Goal: Find specific page/section: Find specific page/section

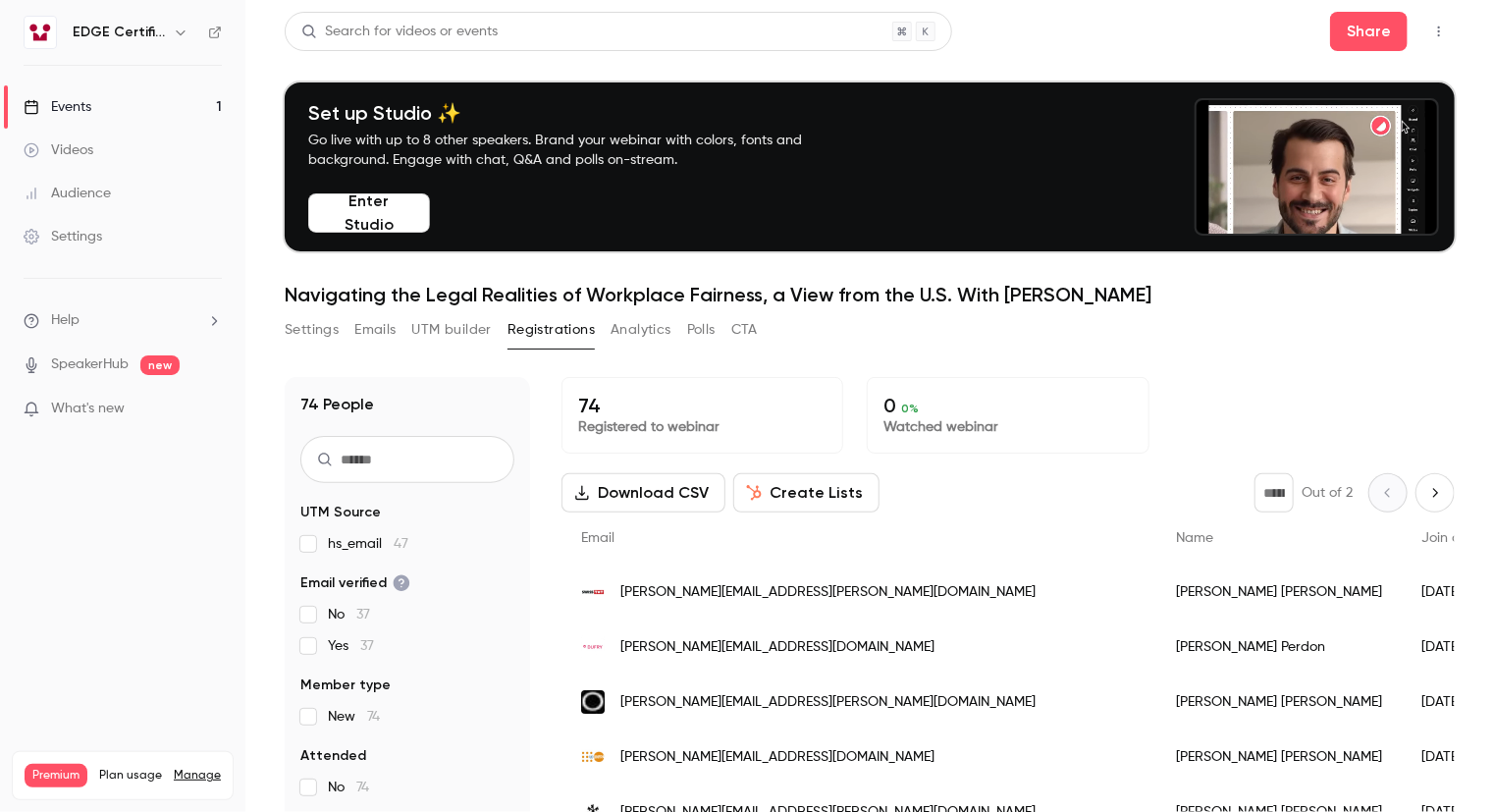
scroll to position [192, 0]
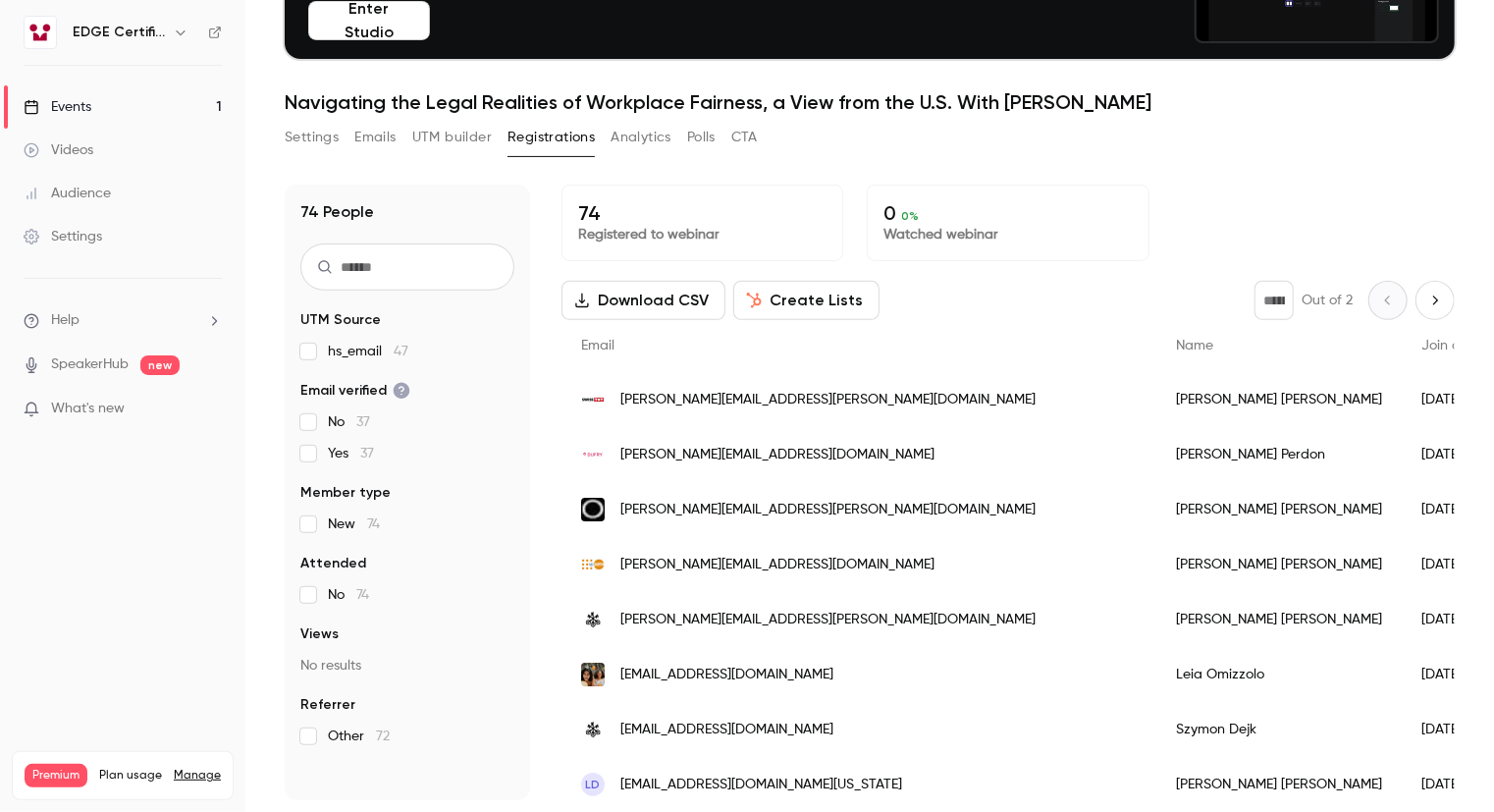
click at [419, 275] on input "text" at bounding box center [407, 267] width 214 height 47
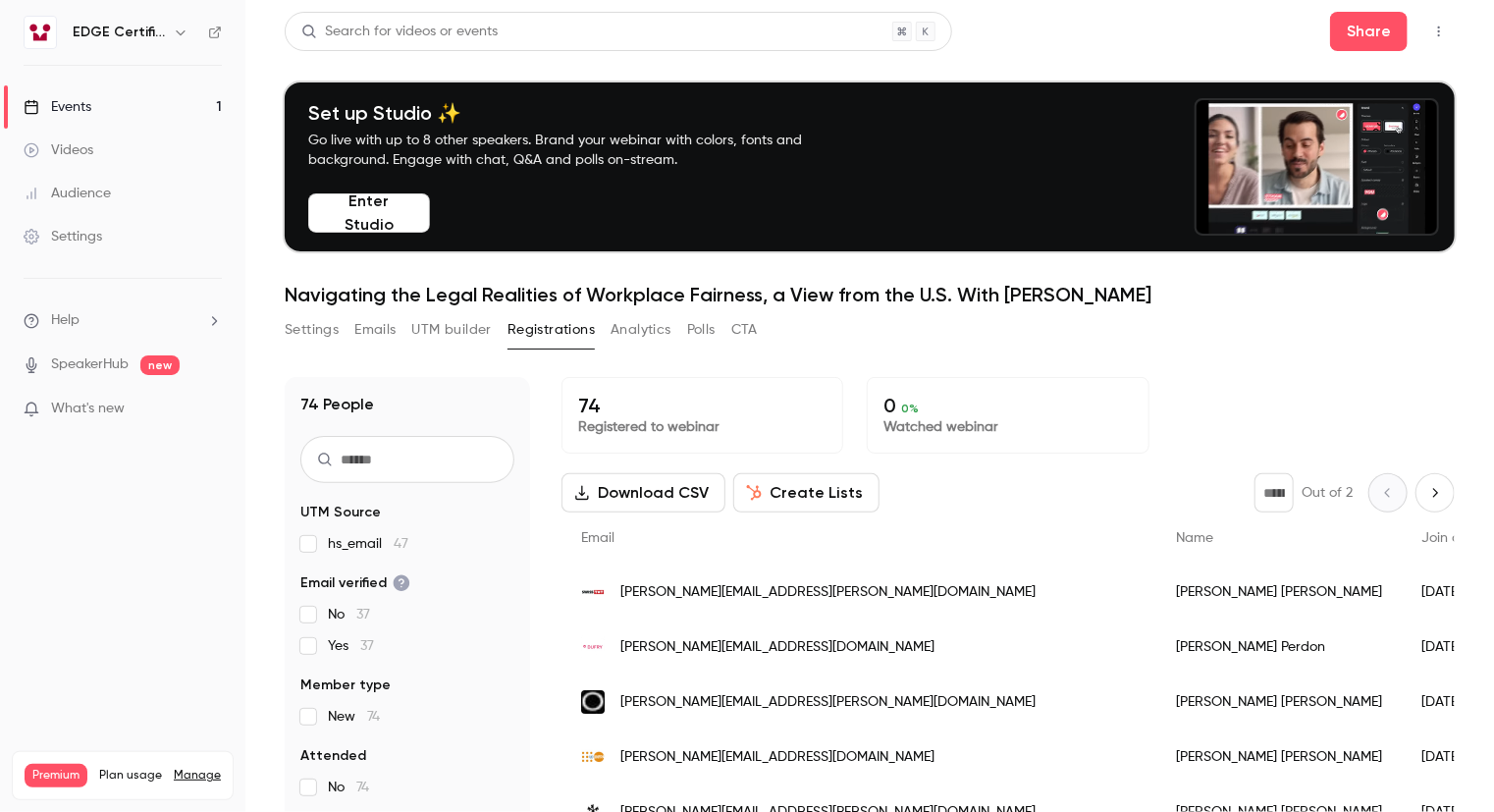
click at [407, 461] on input "text" at bounding box center [407, 459] width 214 height 47
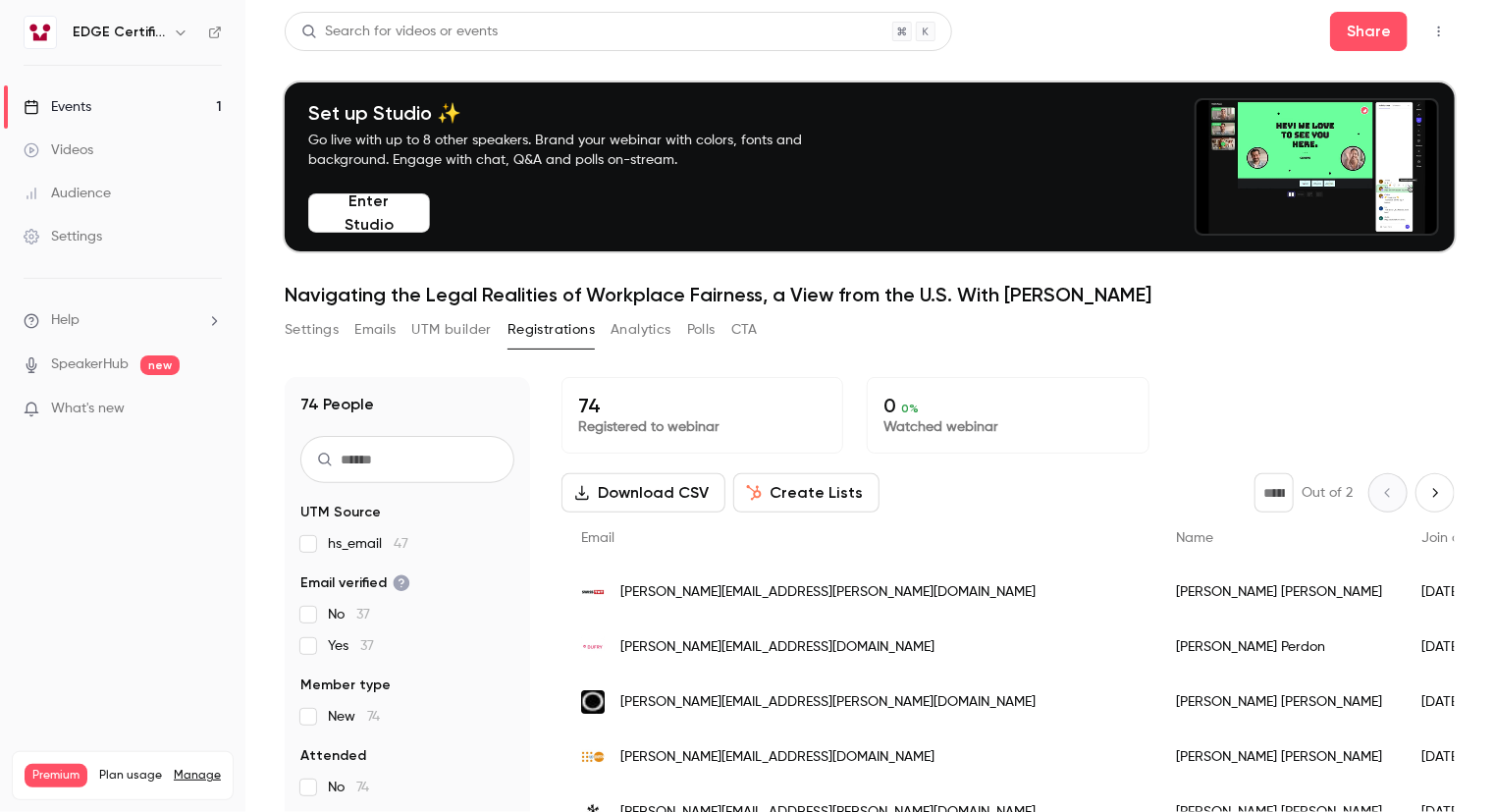
click at [416, 458] on input "text" at bounding box center [407, 459] width 214 height 47
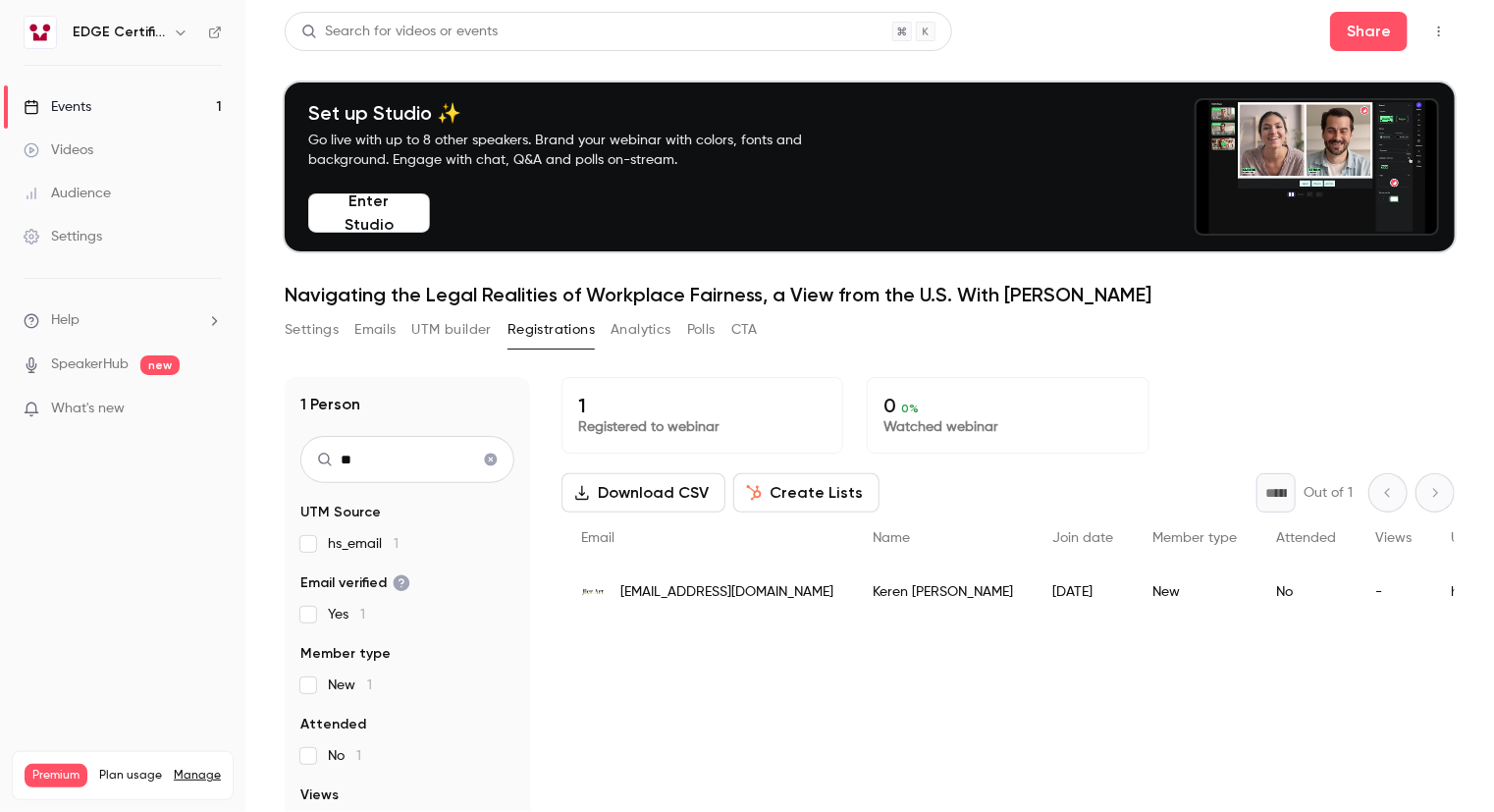
type input "*"
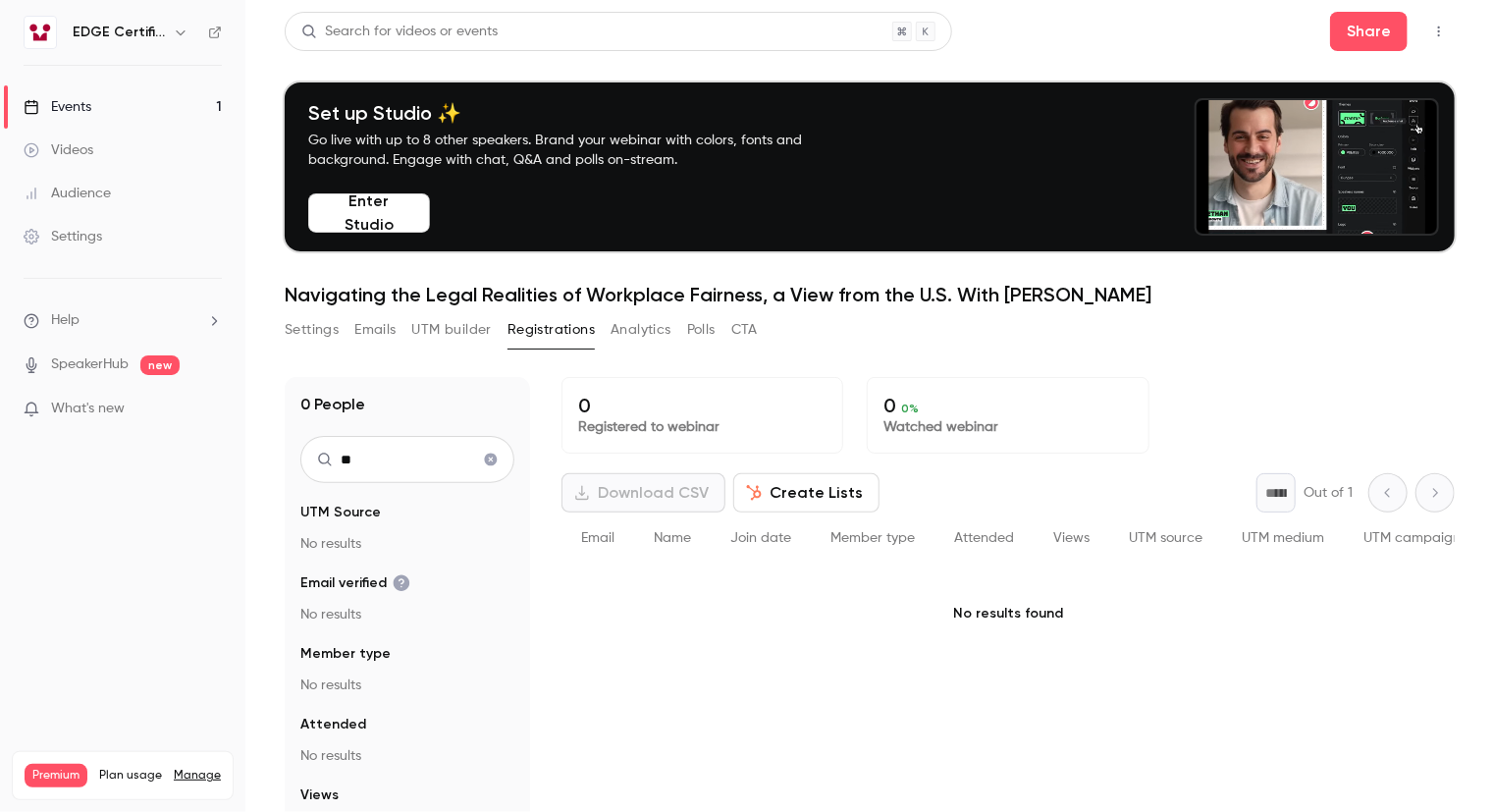
type input "*"
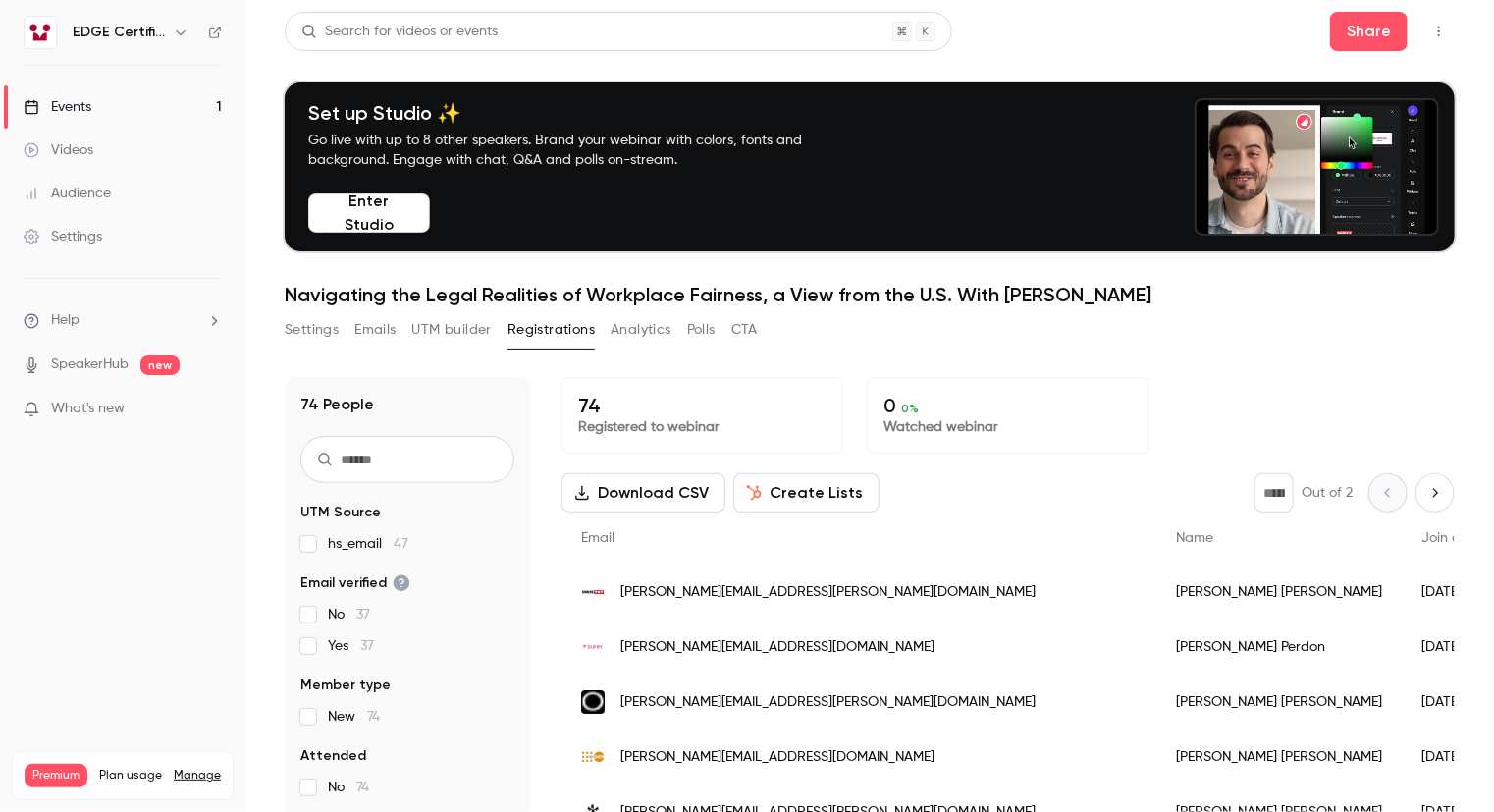
click at [1023, 46] on div "Search for videos or events Share" at bounding box center [869, 32] width 1170 height 39
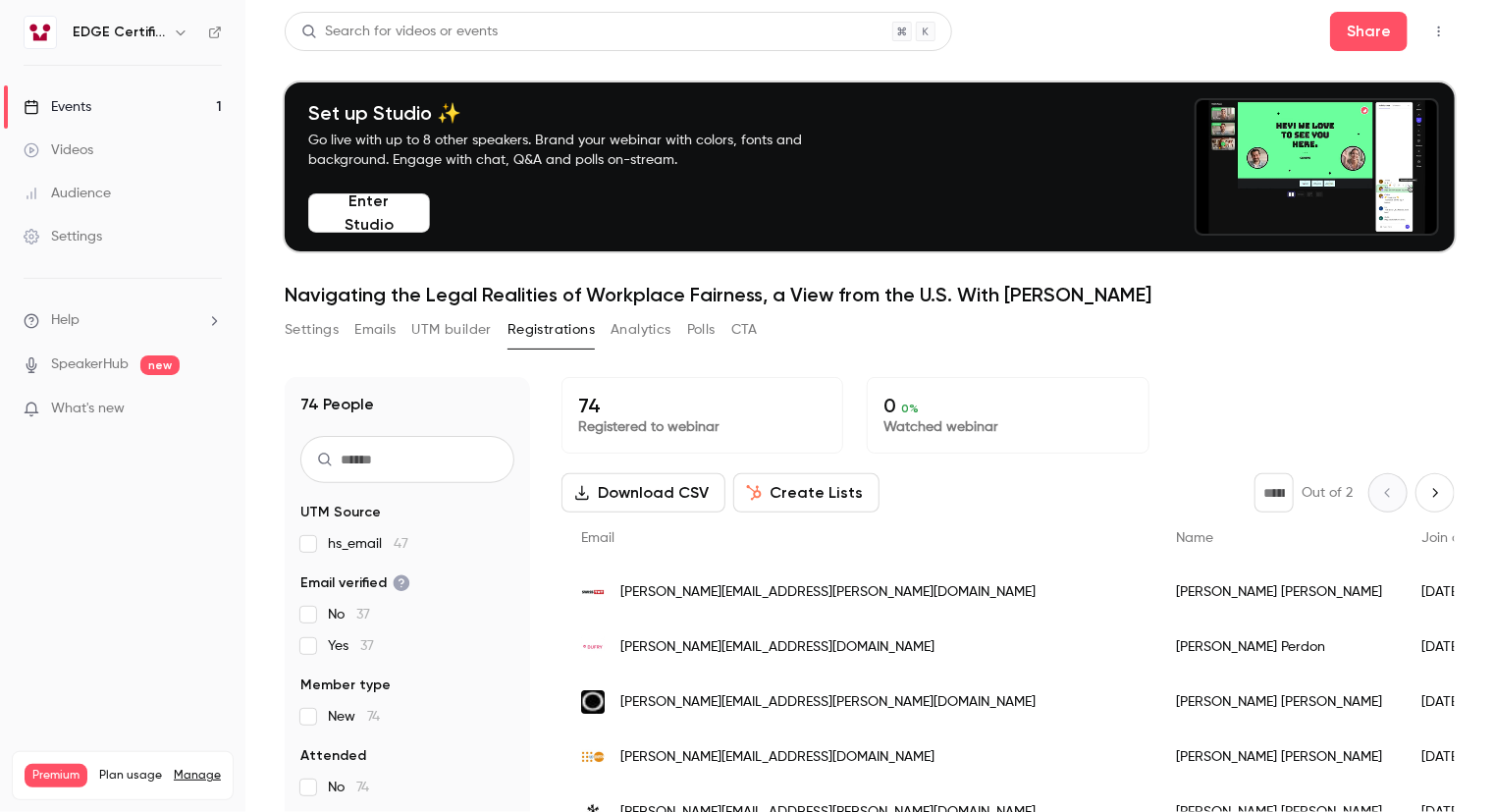
click at [404, 470] on input "text" at bounding box center [407, 459] width 214 height 47
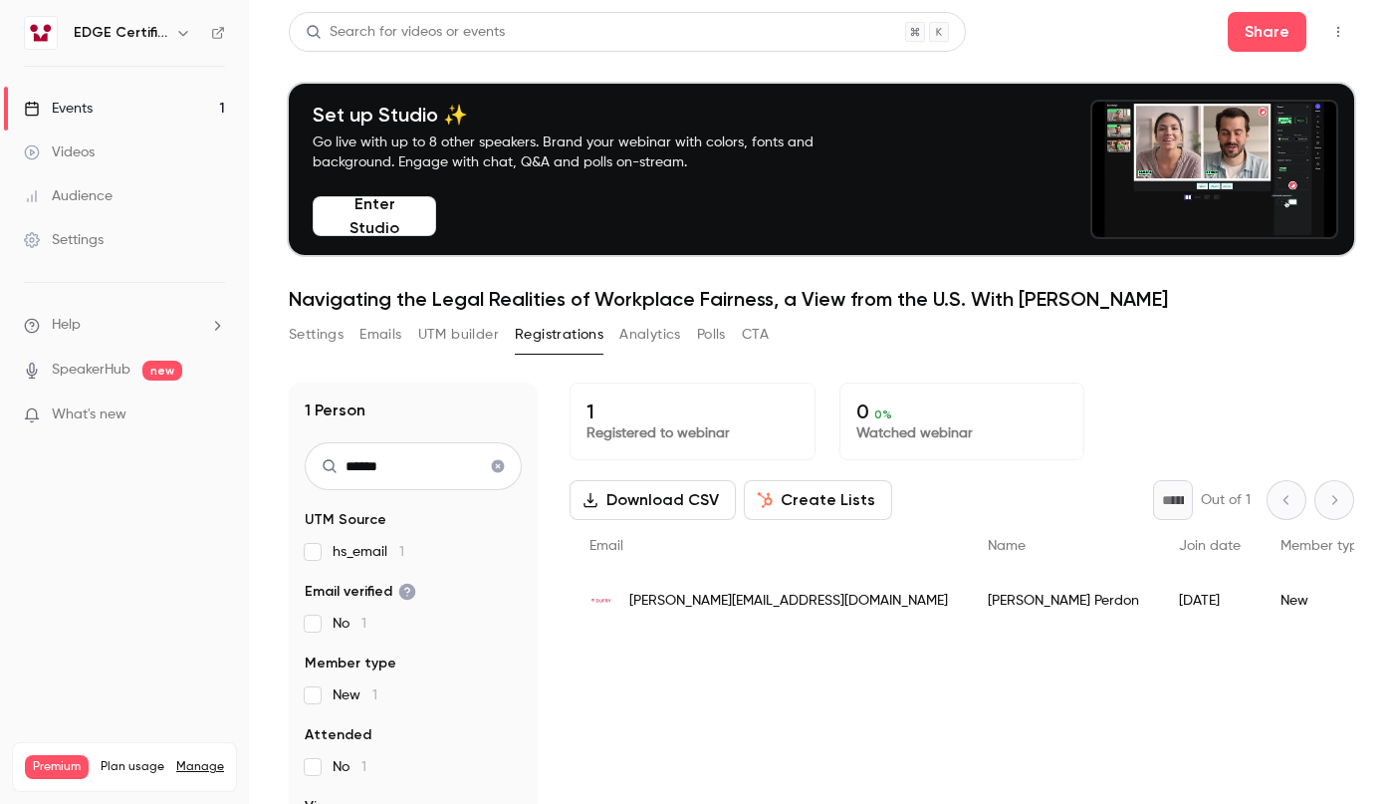
type input "******"
